Goal: Navigation & Orientation: Understand site structure

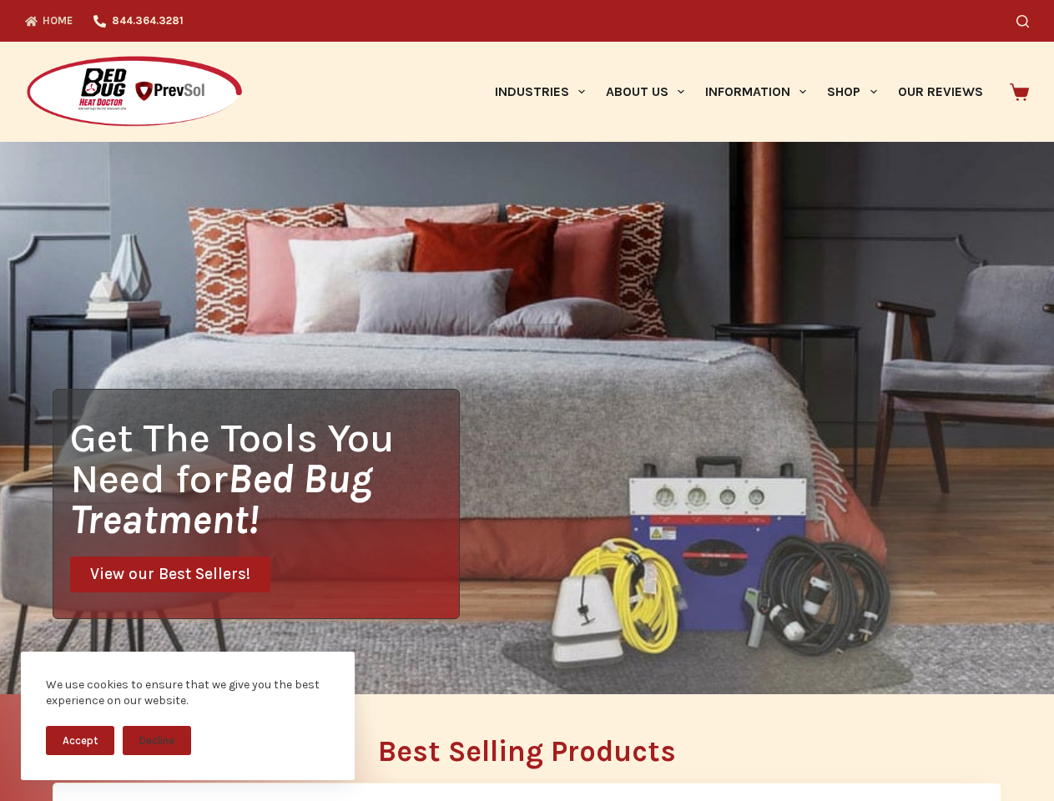
click at [527, 401] on div "Get The Tools You Need for Bed Bug Treatment! View our Best Sellers!" at bounding box center [527, 418] width 1054 height 553
click at [80, 740] on button "Accept" at bounding box center [80, 740] width 68 height 29
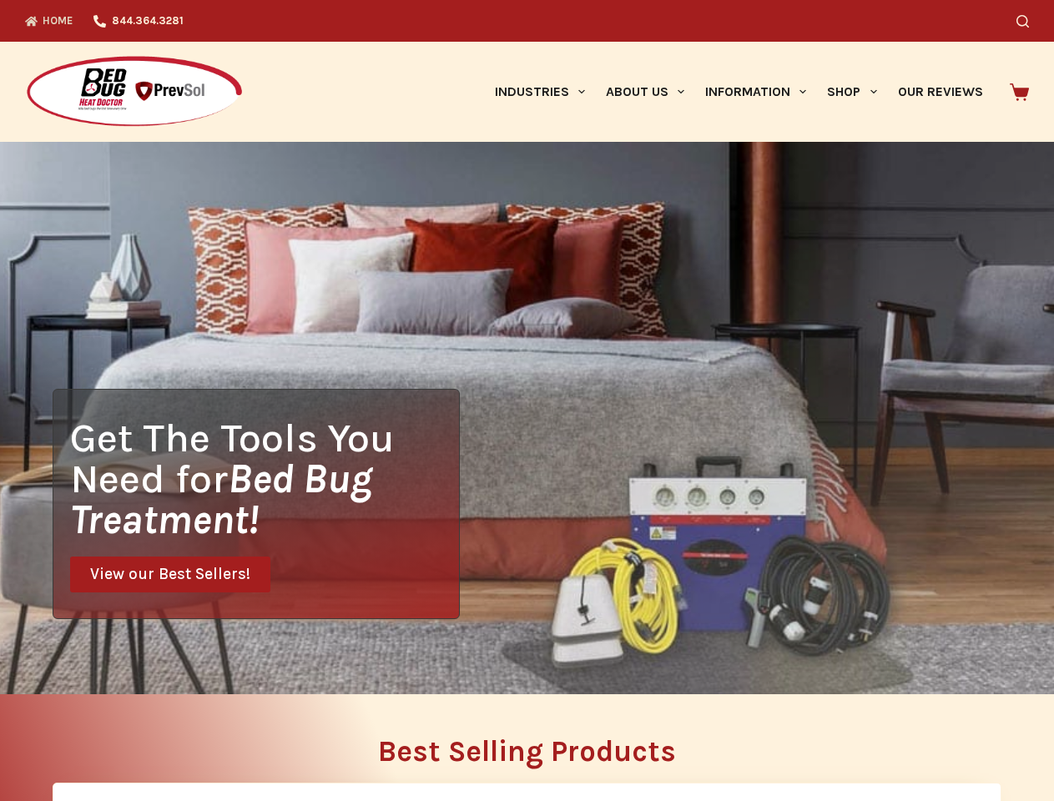
click at [157, 740] on button "Decline" at bounding box center [157, 753] width 68 height 29
click at [1029, 21] on icon "Search" at bounding box center [1023, 21] width 13 height 13
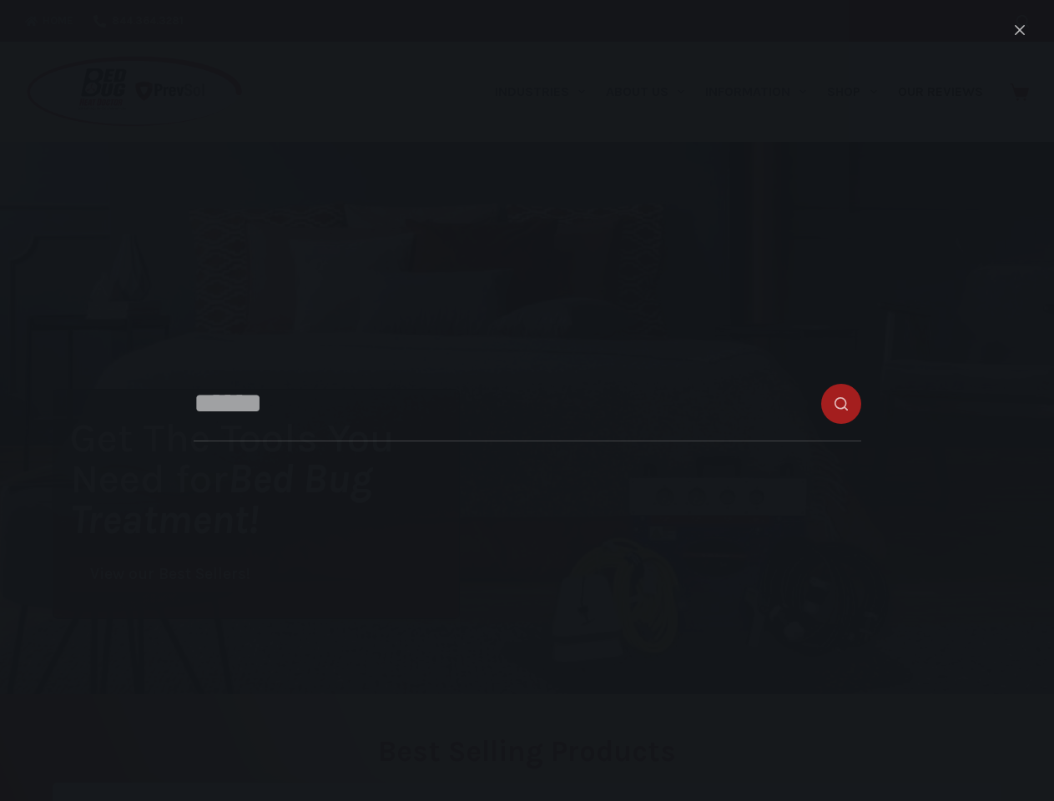
click at [546, 92] on link "Industries" at bounding box center [539, 92] width 111 height 100
click at [652, 92] on link "About Us" at bounding box center [644, 92] width 99 height 100
